Goal: Task Accomplishment & Management: Manage account settings

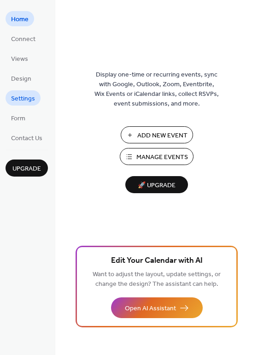
click at [26, 101] on span "Settings" at bounding box center [23, 99] width 24 height 10
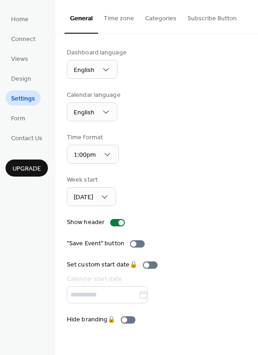
click at [126, 18] on button "Time zone" at bounding box center [119, 16] width 42 height 33
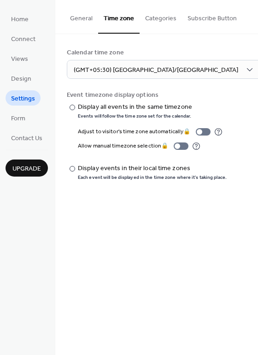
click at [195, 17] on button "Subscribe Button" at bounding box center [212, 16] width 60 height 33
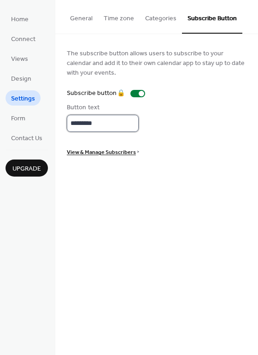
click at [119, 122] on input "*********" at bounding box center [103, 123] width 72 height 17
click at [118, 150] on span "View & Manage Subscribers" at bounding box center [101, 153] width 69 height 10
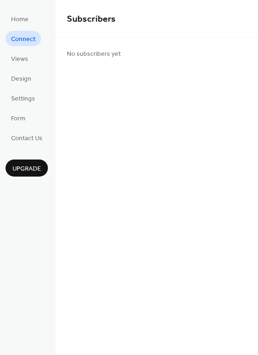
click at [36, 40] on link "Connect" at bounding box center [24, 38] width 36 height 15
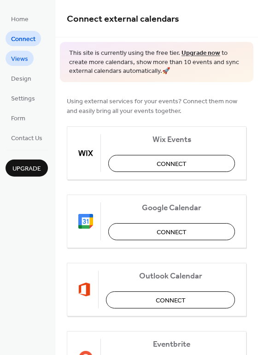
click at [26, 60] on span "Views" at bounding box center [19, 59] width 17 height 10
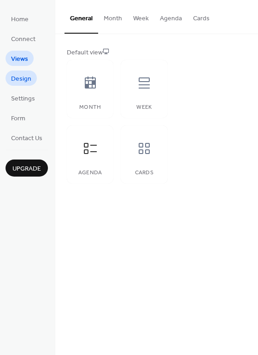
click at [30, 85] on link "Design" at bounding box center [21, 78] width 31 height 15
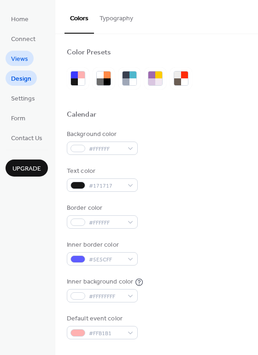
click at [29, 60] on link "Views" at bounding box center [20, 58] width 28 height 15
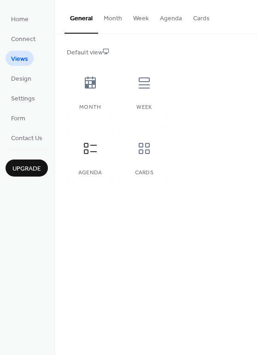
click at [129, 21] on button "Week" at bounding box center [141, 16] width 27 height 33
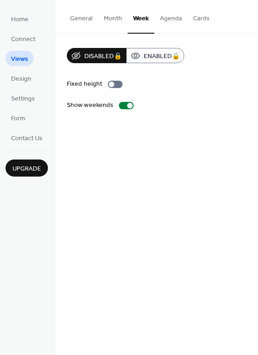
click at [165, 18] on button "Agenda" at bounding box center [171, 16] width 33 height 33
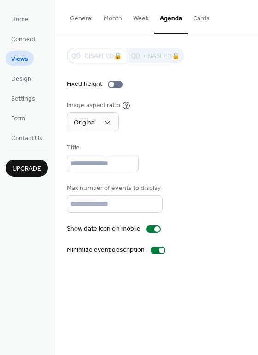
click at [204, 18] on button "Cards" at bounding box center [202, 16] width 28 height 33
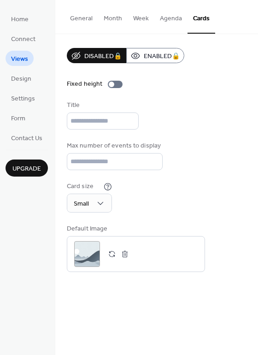
click at [136, 12] on button "Week" at bounding box center [141, 16] width 27 height 33
